Goal: Complete application form: Complete application form

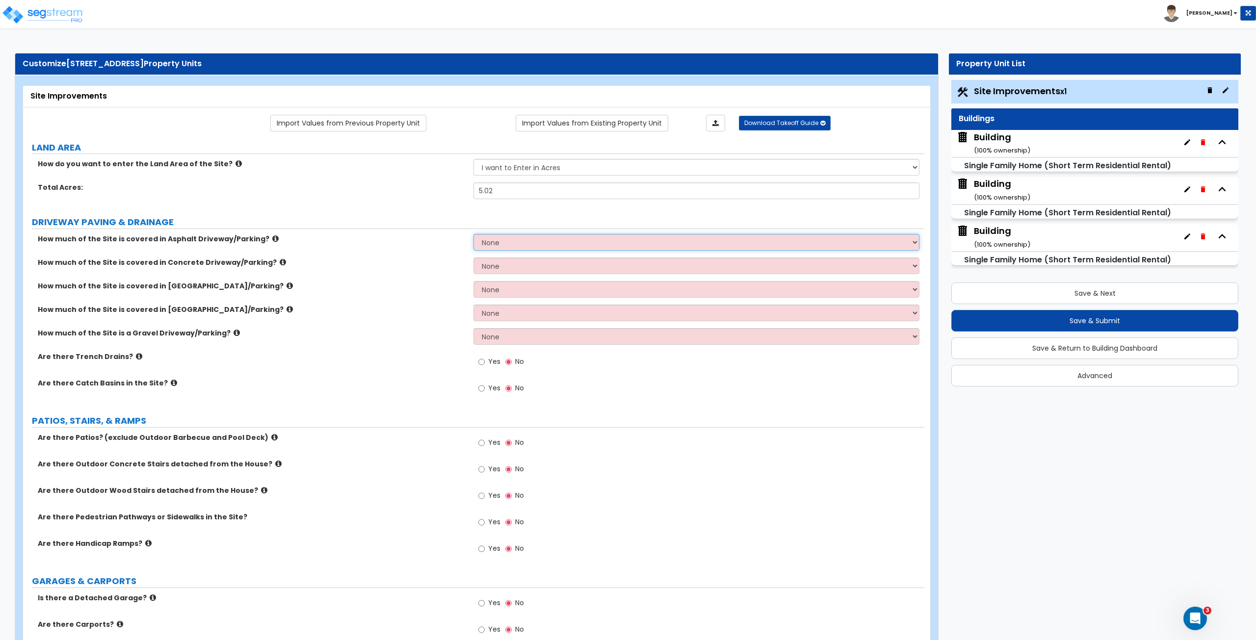
click at [517, 240] on select "None I want to Enter an Approximate Percentage I want to Enter the Square Foota…" at bounding box center [695, 242] width 445 height 17
select select "2"
click at [473, 234] on select "None I want to Enter an Approximate Percentage I want to Enter the Square Foota…" at bounding box center [695, 242] width 445 height 17
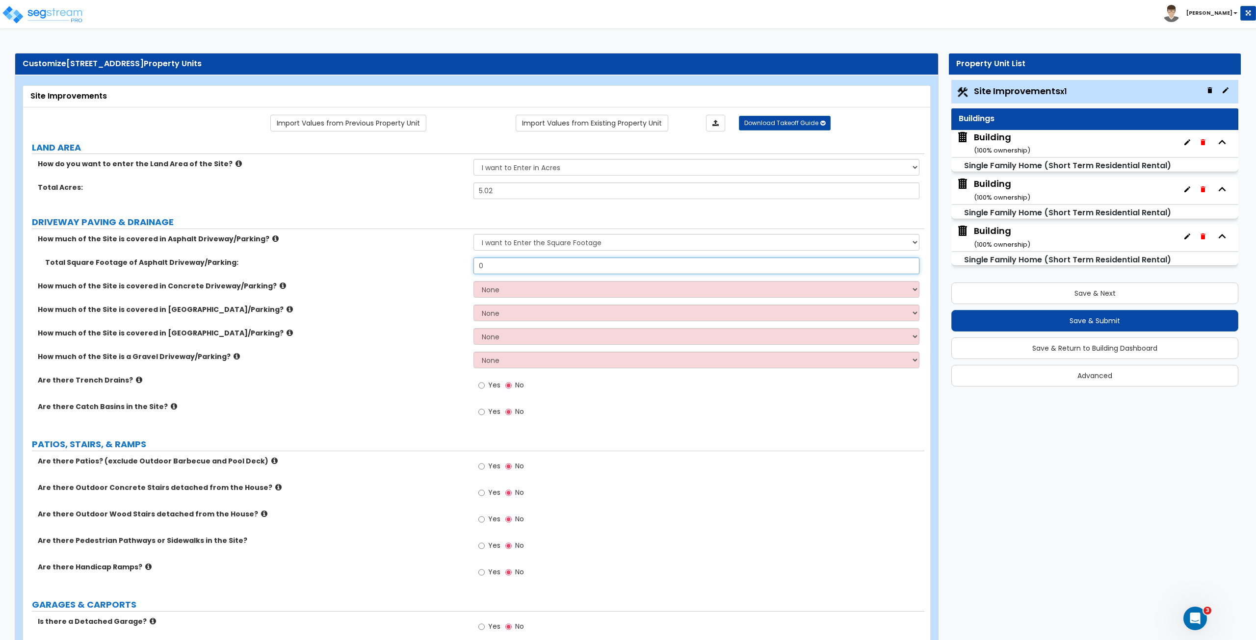
drag, startPoint x: 499, startPoint y: 267, endPoint x: 413, endPoint y: 260, distance: 86.1
click at [413, 260] on div "Total Square Footage of Asphalt Driveway/Parking: 0" at bounding box center [473, 269] width 901 height 24
type input "12,646"
click at [500, 288] on select "None I want to Enter an Approximate Percentage I want to Enter the Square Foota…" at bounding box center [695, 289] width 445 height 17
select select "2"
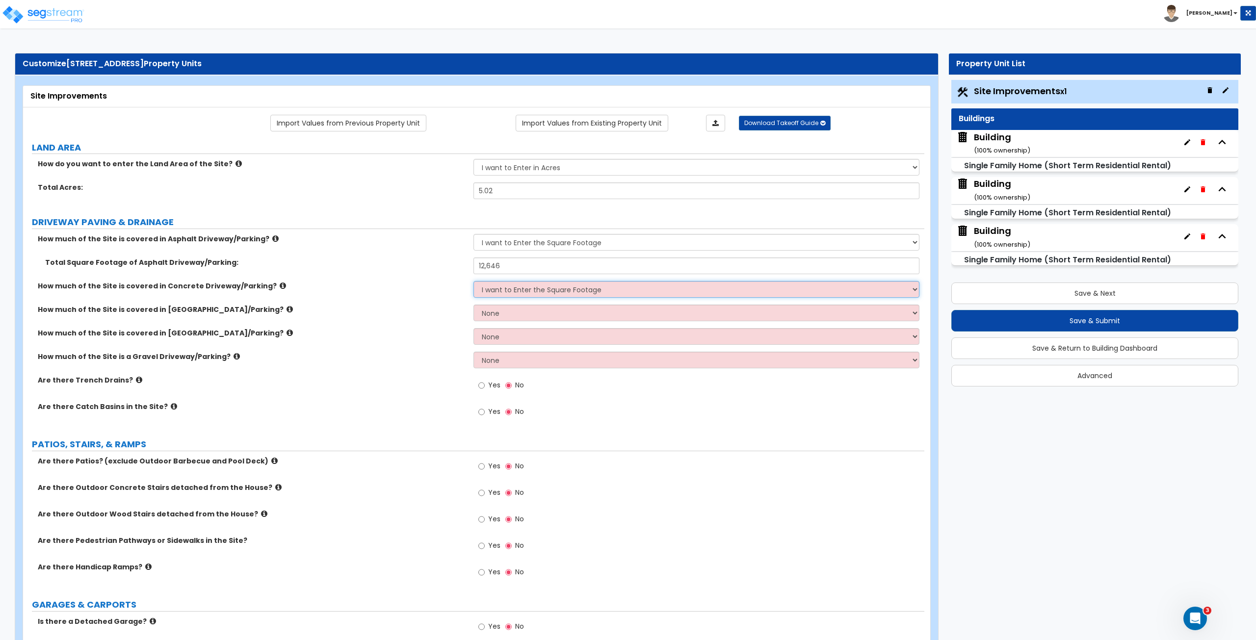
click at [473, 281] on select "None I want to Enter an Approximate Percentage I want to Enter the Square Foota…" at bounding box center [695, 289] width 445 height 17
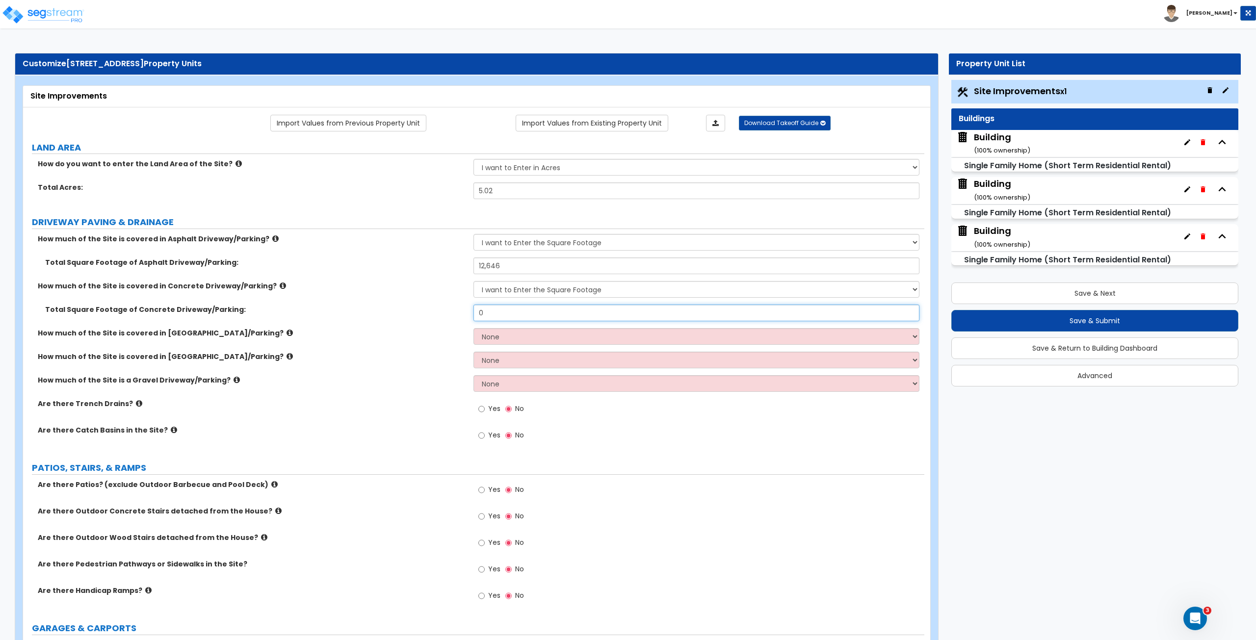
drag, startPoint x: 495, startPoint y: 312, endPoint x: 424, endPoint y: 313, distance: 71.1
click at [424, 313] on div "Total Square Footage of Concrete Driveway/Parking: 0" at bounding box center [473, 317] width 901 height 24
type input "1,970"
click at [495, 358] on select "None I want to Enter an Approximate Percentage I want to Enter the Square Foota…" at bounding box center [695, 383] width 445 height 17
select select "2"
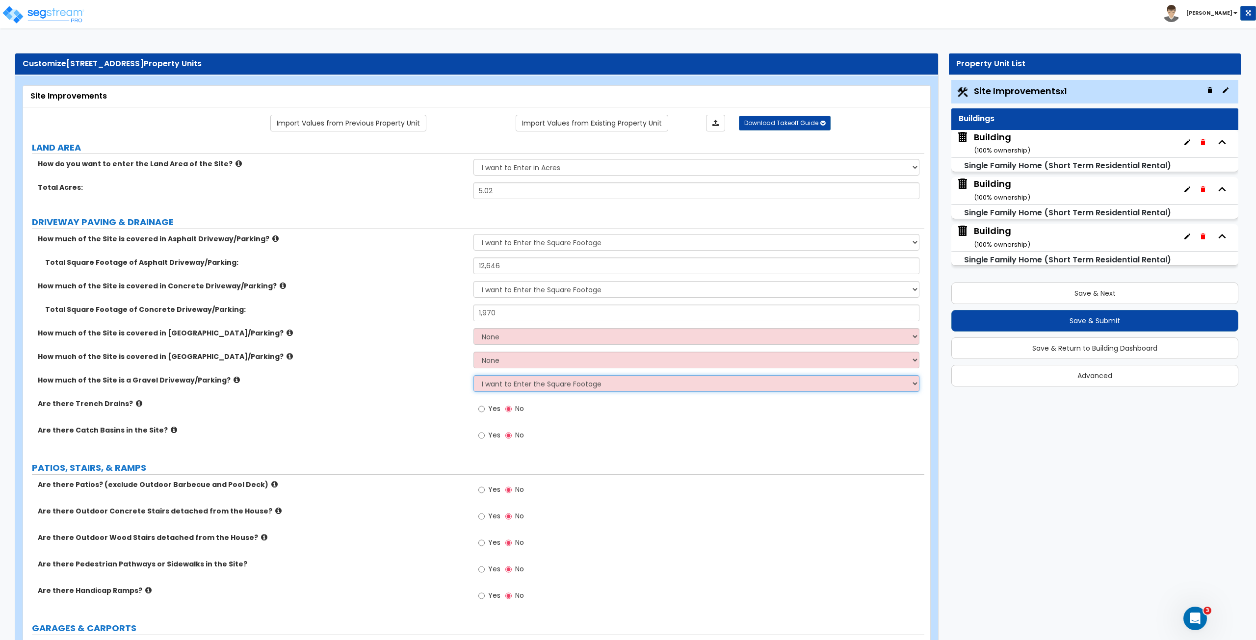
click at [473, 358] on select "None I want to Enter an Approximate Percentage I want to Enter the Square Foota…" at bounding box center [695, 383] width 445 height 17
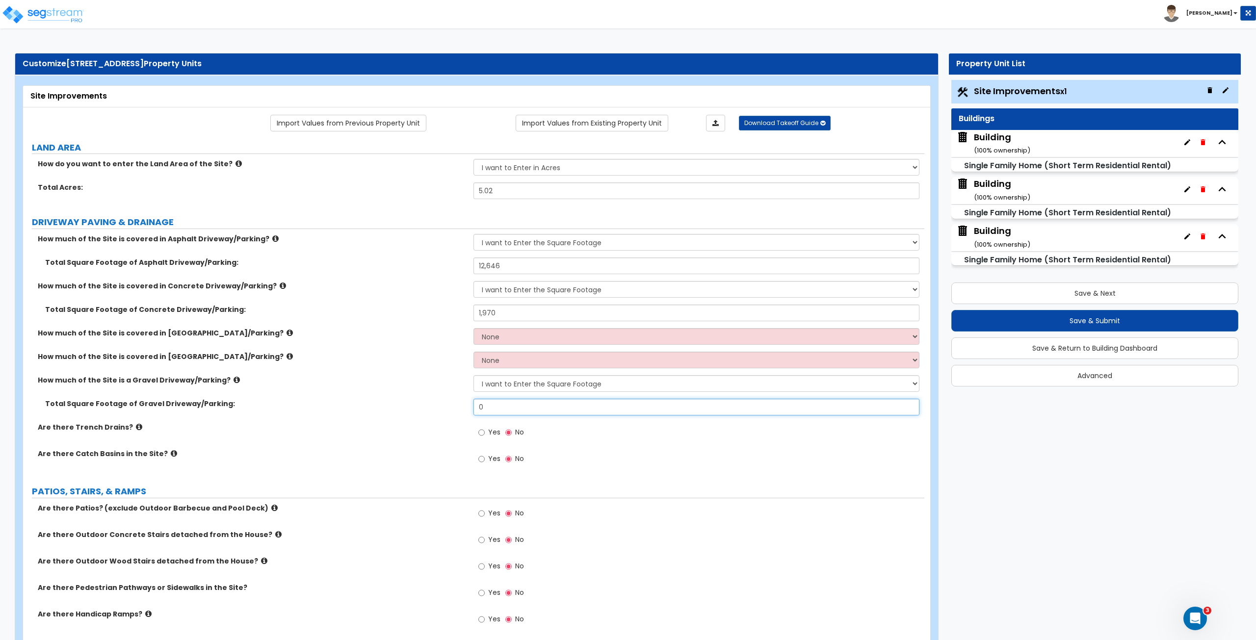
drag, startPoint x: 508, startPoint y: 405, endPoint x: 433, endPoint y: 408, distance: 75.6
click at [433, 358] on div "Total Square Footage of [GEOGRAPHIC_DATA]/Parking: 0" at bounding box center [473, 411] width 901 height 24
type input "600"
click at [454, 358] on label "Total Square Footage of Gravel Driveway/Parking:" at bounding box center [255, 404] width 421 height 10
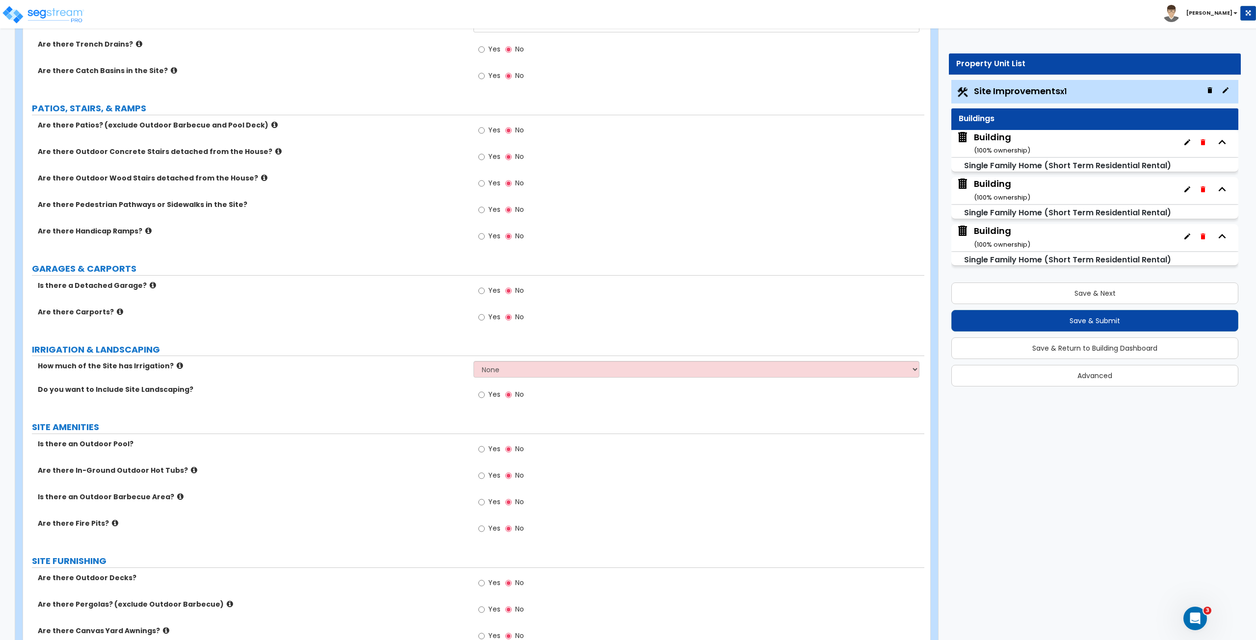
scroll to position [386, 0]
click at [481, 358] on input "Yes" at bounding box center [481, 446] width 6 height 11
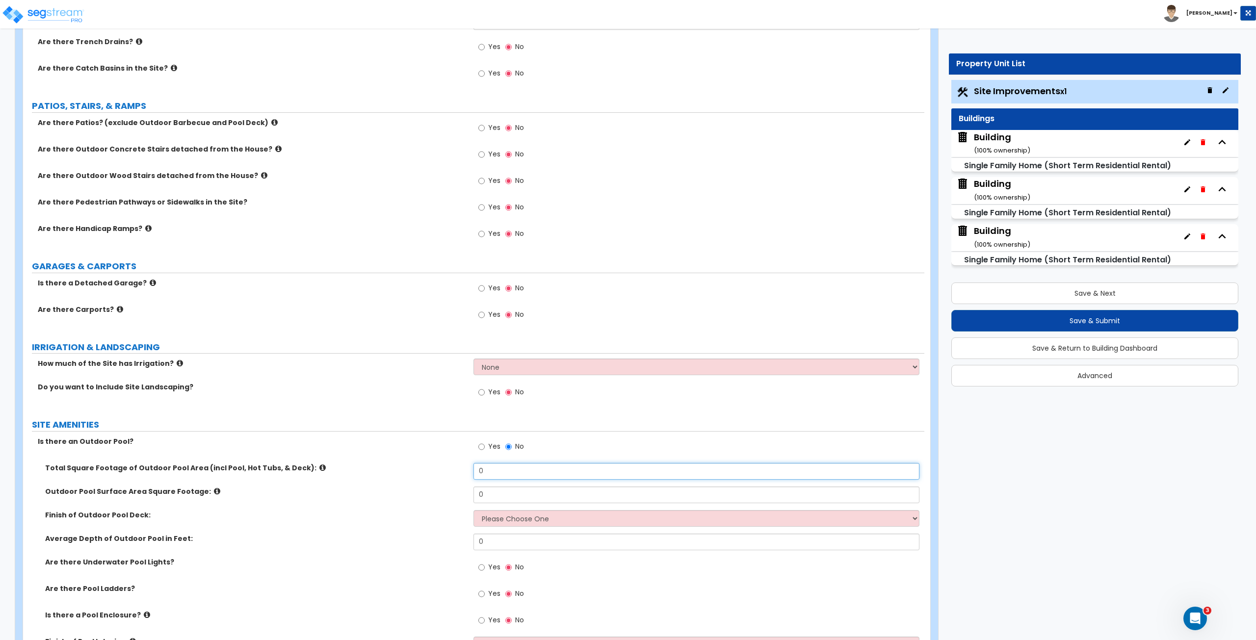
drag, startPoint x: 502, startPoint y: 469, endPoint x: 437, endPoint y: 477, distance: 65.6
click at [437, 358] on div "Total Square Footage of Outdoor Pool Area (incl Pool, Hot Tubs, & Deck): 0" at bounding box center [473, 475] width 901 height 24
type input "700"
drag, startPoint x: 504, startPoint y: 494, endPoint x: 421, endPoint y: 498, distance: 82.5
click at [421, 358] on div "Outdoor Pool Surface Area Square Footage: 0" at bounding box center [473, 499] width 901 height 24
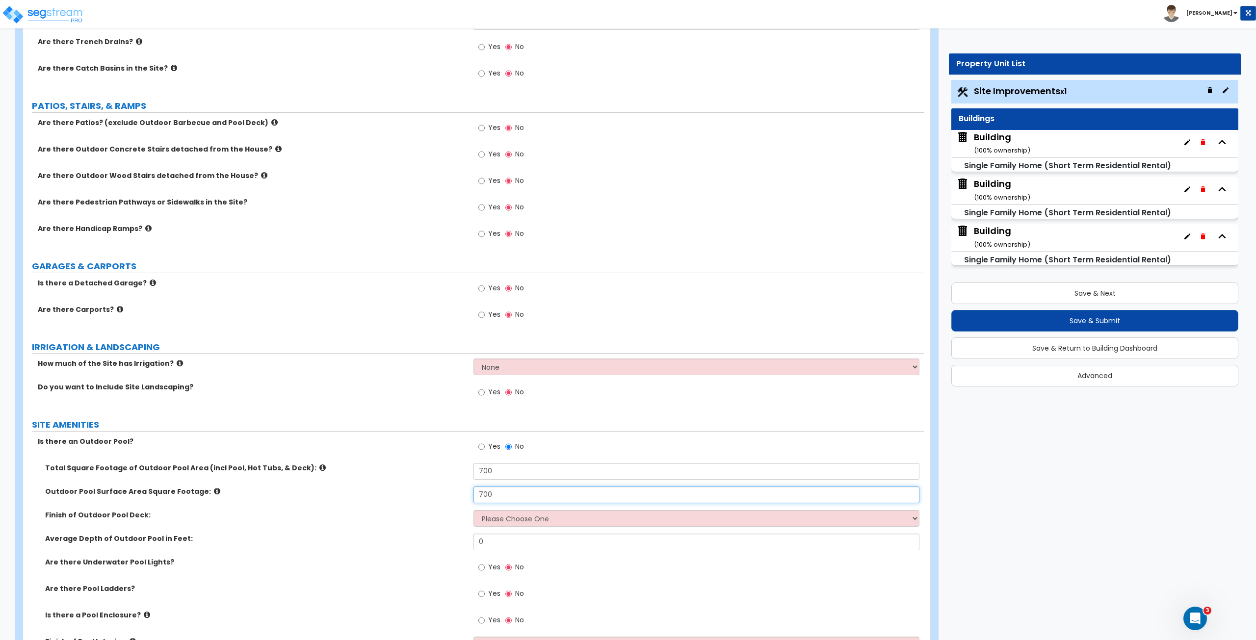
type input "700"
click at [508, 358] on select "Please Choose One Bare Concrete Stamped Concrete Brick Pavers Stone Pavers Wood…" at bounding box center [695, 518] width 445 height 17
select select "2"
click at [473, 358] on select "Please Choose One Bare Concrete Stamped Concrete Brick Pavers Stone Pavers Wood…" at bounding box center [695, 518] width 445 height 17
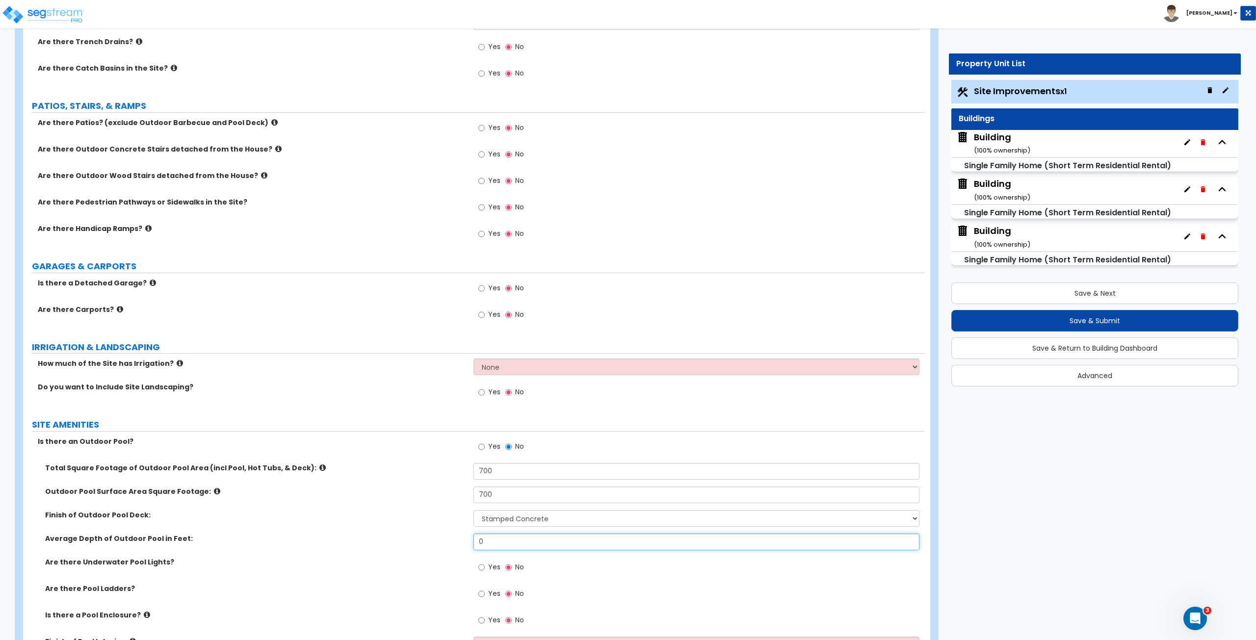
drag, startPoint x: 491, startPoint y: 541, endPoint x: 421, endPoint y: 543, distance: 70.2
click at [421, 358] on div "Average Depth of Outdoor Pool in Feet: 0" at bounding box center [473, 546] width 901 height 24
type input "5"
click at [436, 358] on label "Are there Underwater Pool Lights?" at bounding box center [255, 562] width 421 height 10
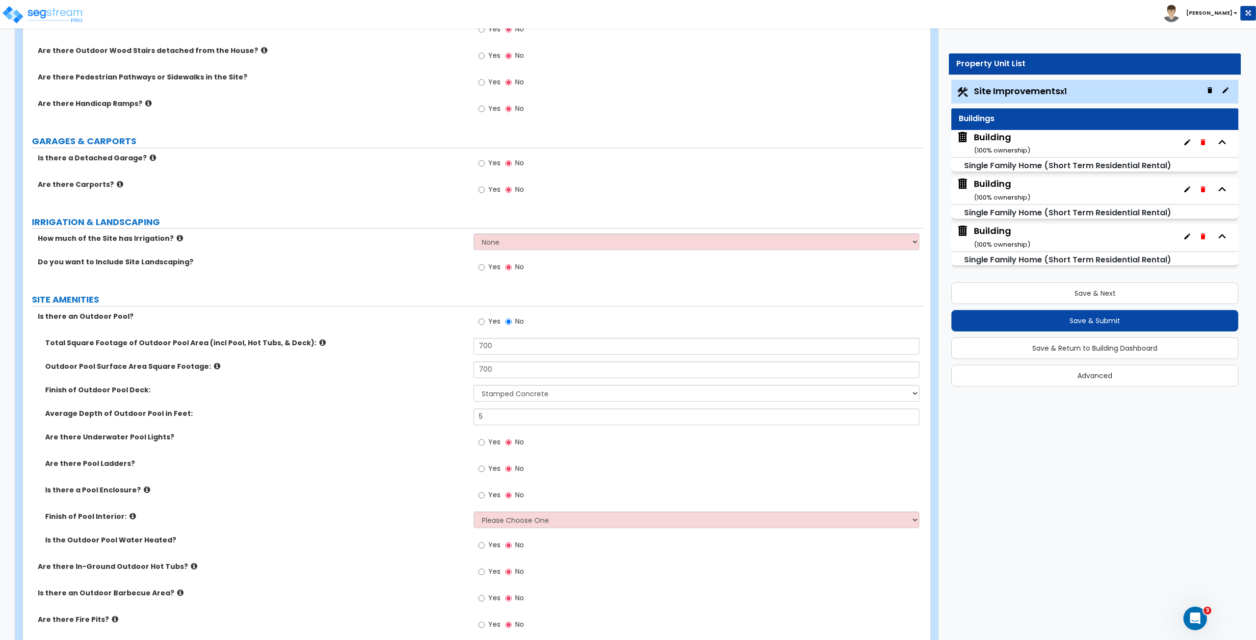
scroll to position [531, 0]
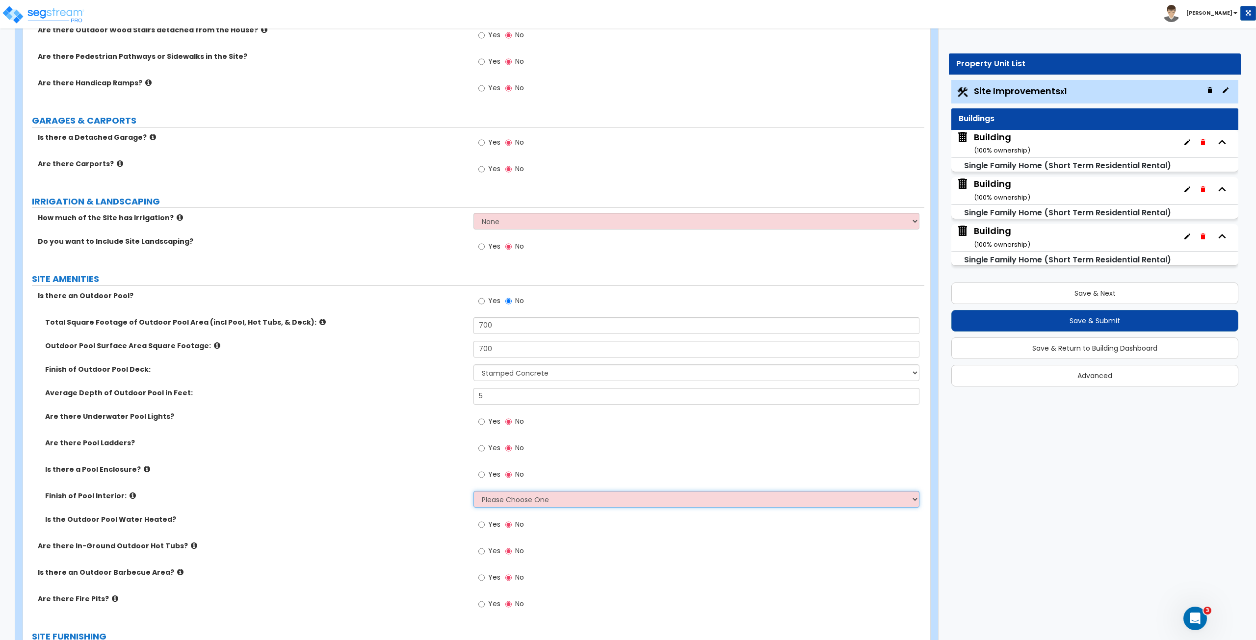
click at [506, 358] on select "Please Choose One Tile Plaster Vinyl" at bounding box center [695, 499] width 445 height 17
select select "1"
click at [473, 358] on select "Please Choose One Tile Plaster Vinyl" at bounding box center [695, 499] width 445 height 17
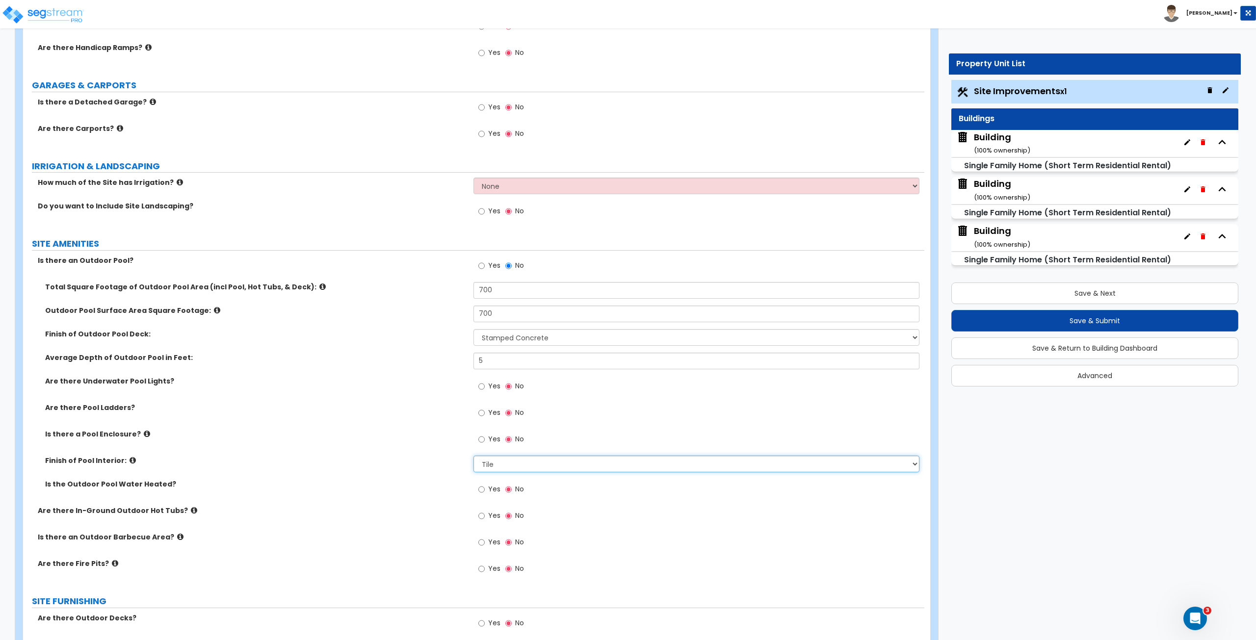
scroll to position [567, 0]
click at [477, 358] on div "Yes No" at bounding box center [500, 516] width 55 height 23
click at [481, 358] on input "Yes" at bounding box center [481, 515] width 6 height 11
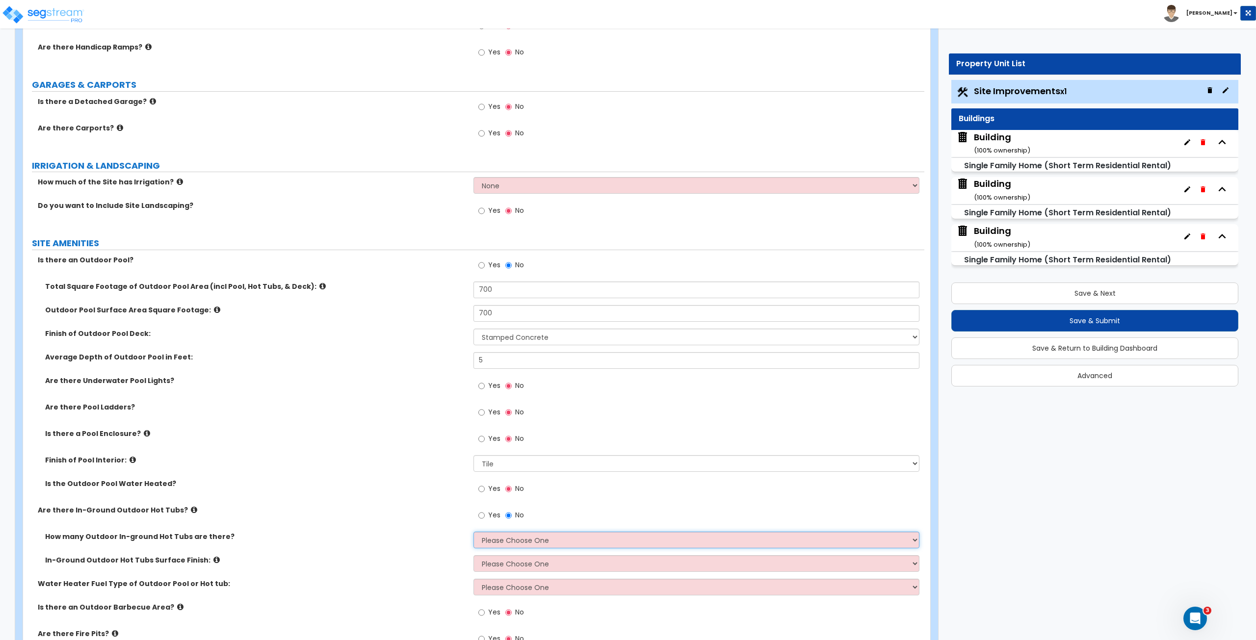
click at [492, 358] on select "Please Choose One 1 2 3 4" at bounding box center [695, 540] width 445 height 17
select select "1"
click at [473, 358] on select "Please Choose One 1 2 3 4" at bounding box center [695, 540] width 445 height 17
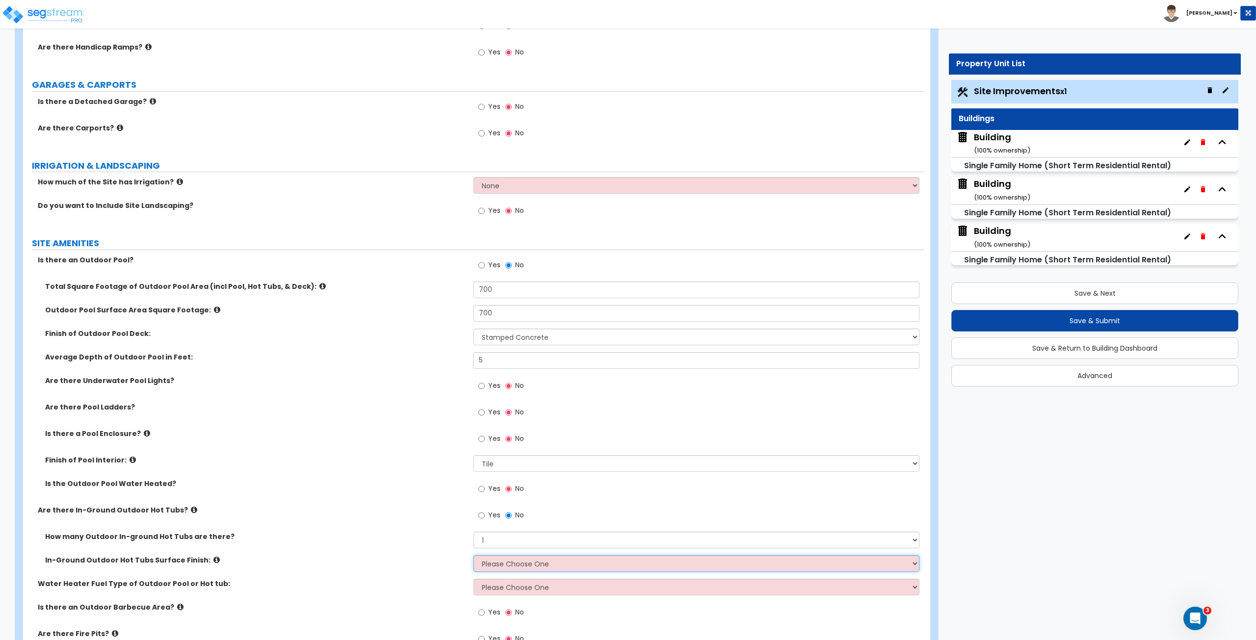
click at [499, 358] on select "Please Choose One Tile Plaster" at bounding box center [695, 563] width 445 height 17
select select "1"
click at [473, 358] on select "Please Choose One Tile Plaster" at bounding box center [695, 563] width 445 height 17
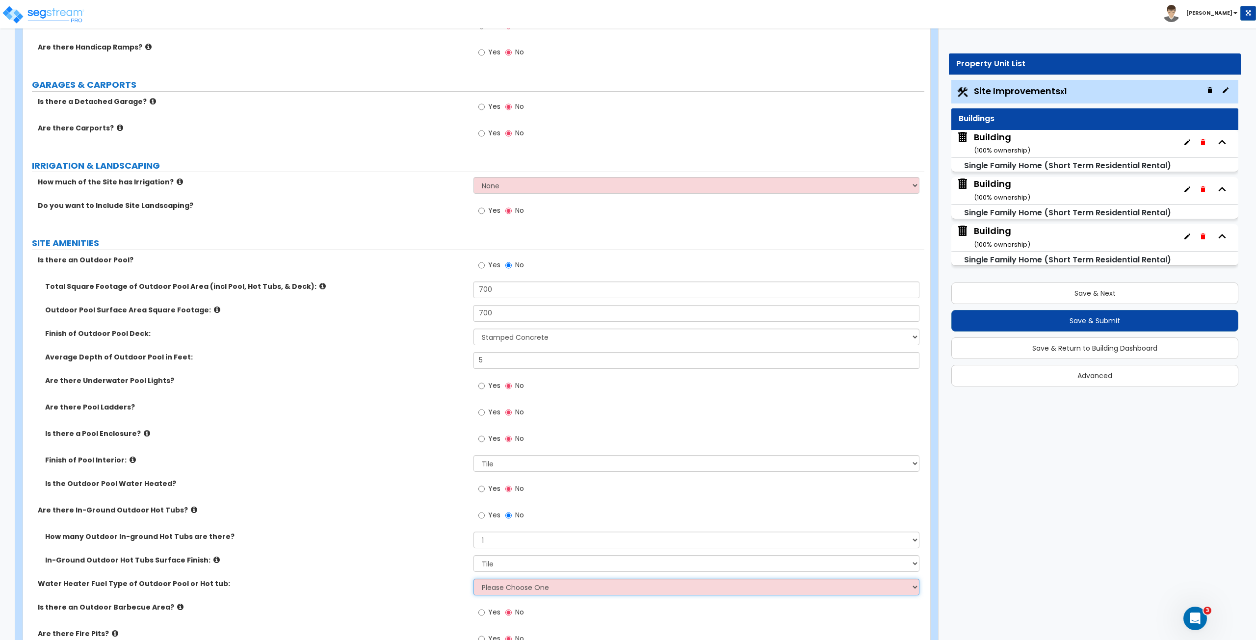
click at [498, 358] on select "Please Choose One Gas Electric" at bounding box center [695, 587] width 445 height 17
select select "1"
click at [473, 358] on select "Please Choose One Gas Electric" at bounding box center [695, 587] width 445 height 17
click at [485, 358] on input "Yes" at bounding box center [481, 489] width 6 height 11
radio input "true"
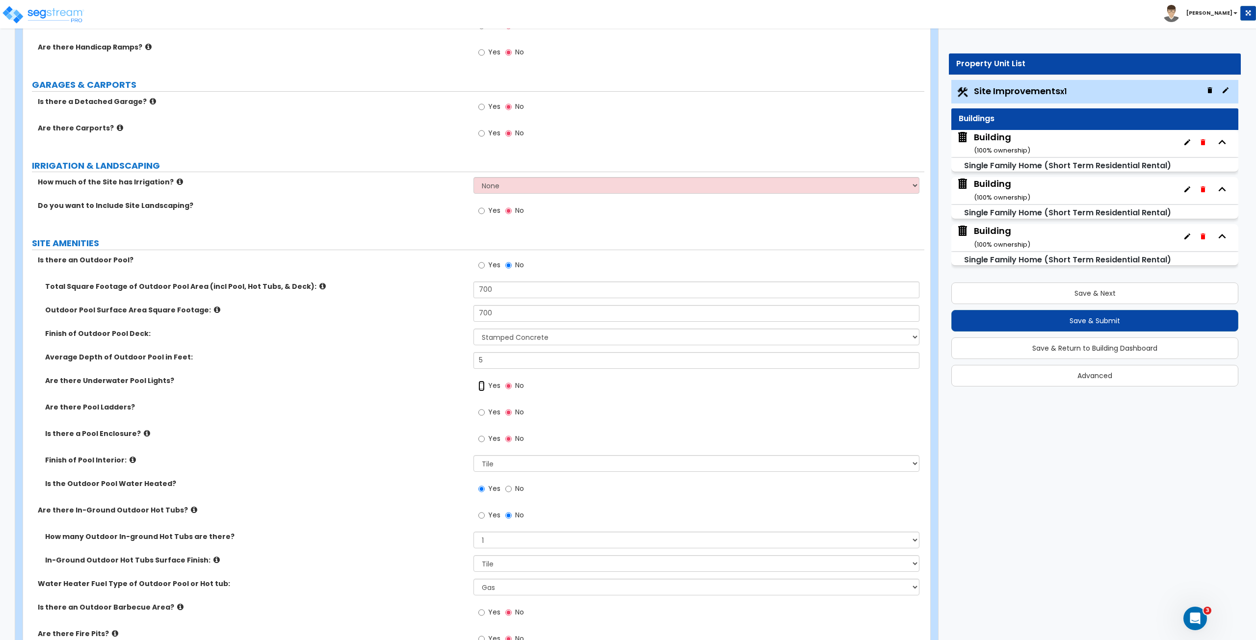
click at [481, 358] on input "Yes" at bounding box center [481, 386] width 6 height 11
radio input "true"
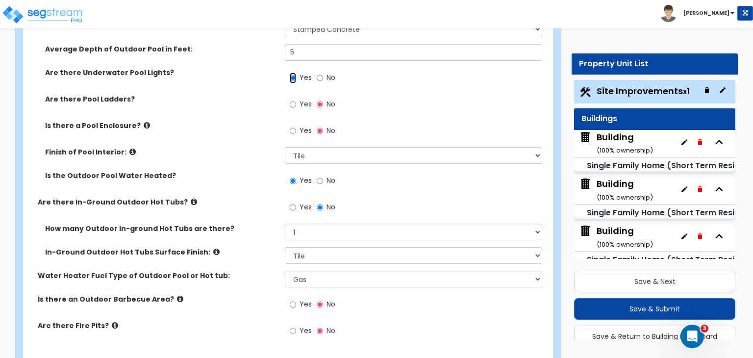
scroll to position [830, 0]
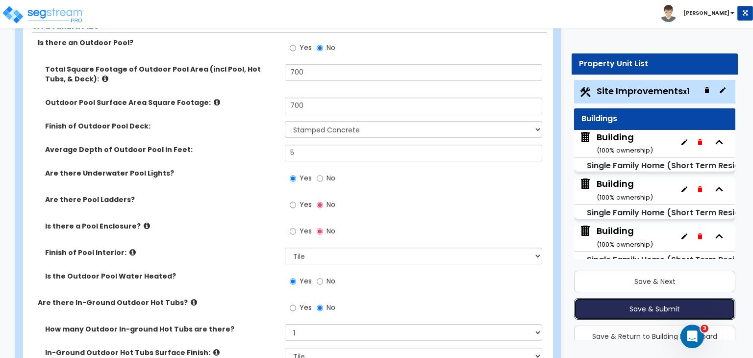
click at [630, 311] on button "Save & Submit" at bounding box center [654, 309] width 161 height 22
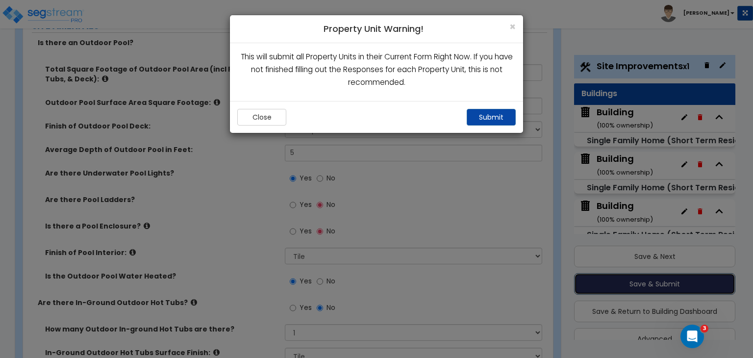
scroll to position [26, 0]
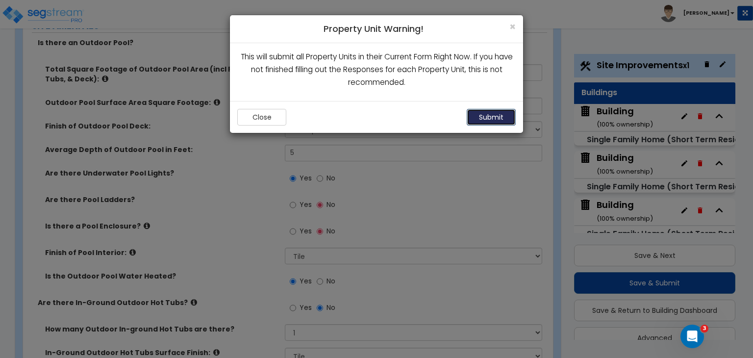
click at [494, 119] on button "Submit" at bounding box center [491, 117] width 49 height 17
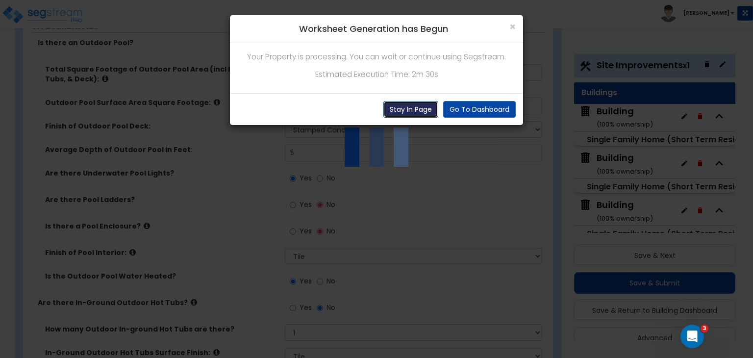
click at [402, 114] on button "Stay In Page" at bounding box center [411, 109] width 55 height 17
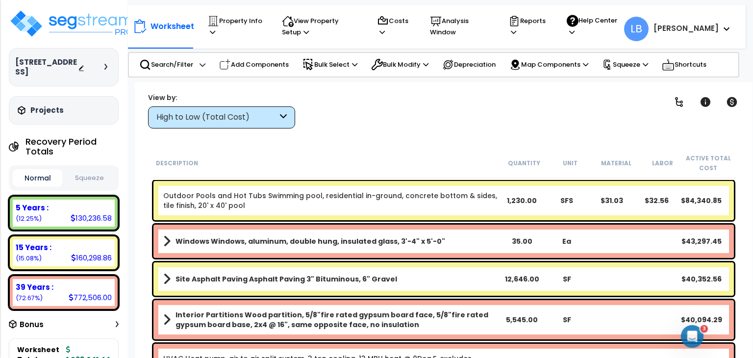
click at [272, 117] on div "High to Low (Total Cost)" at bounding box center [216, 117] width 121 height 11
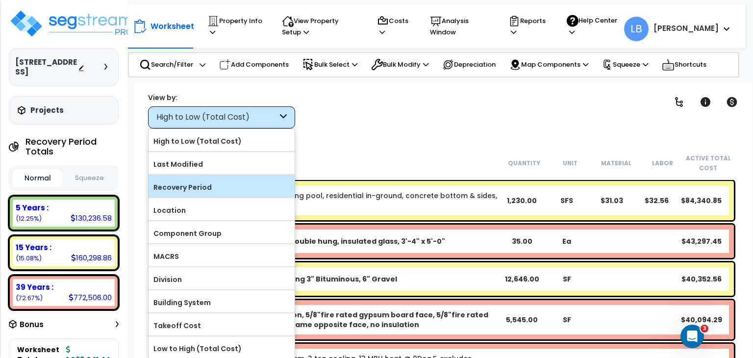
click at [220, 185] on label "Recovery Period" at bounding box center [222, 187] width 146 height 15
click at [0, 0] on input "Recovery Period" at bounding box center [0, 0] width 0 height 0
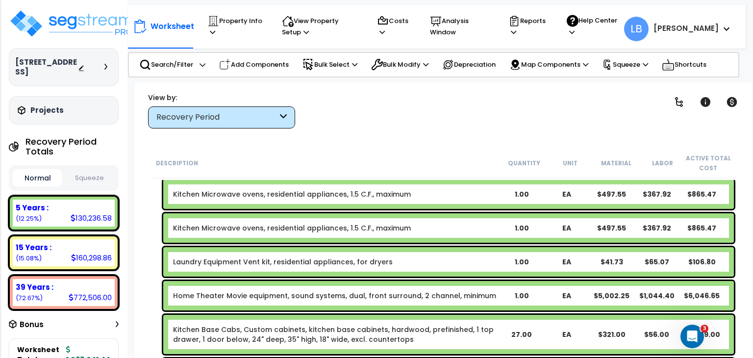
scroll to position [1186, 0]
